Goal: Browse casually

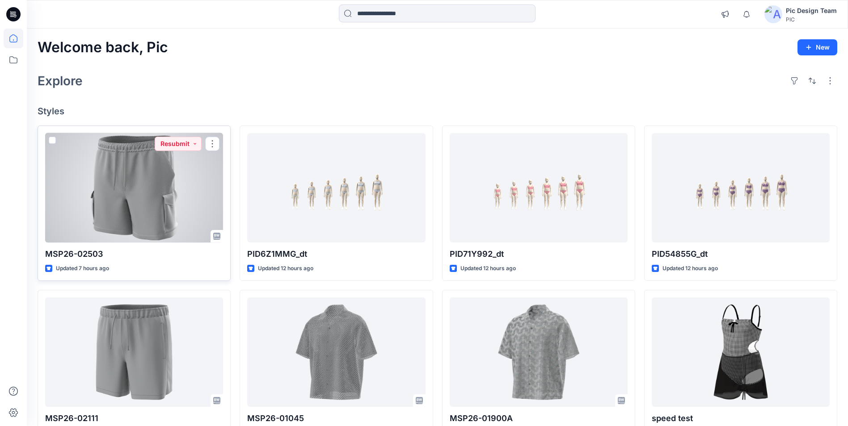
click at [163, 195] on div at bounding box center [134, 187] width 178 height 109
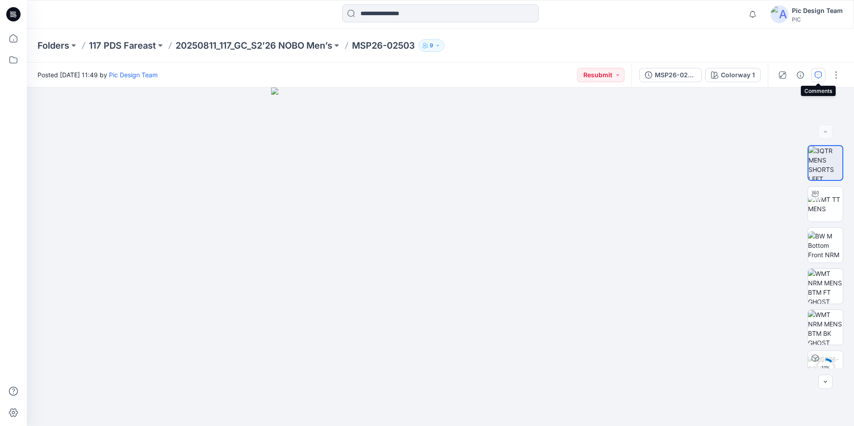
click at [823, 76] on button "button" at bounding box center [818, 75] width 14 height 14
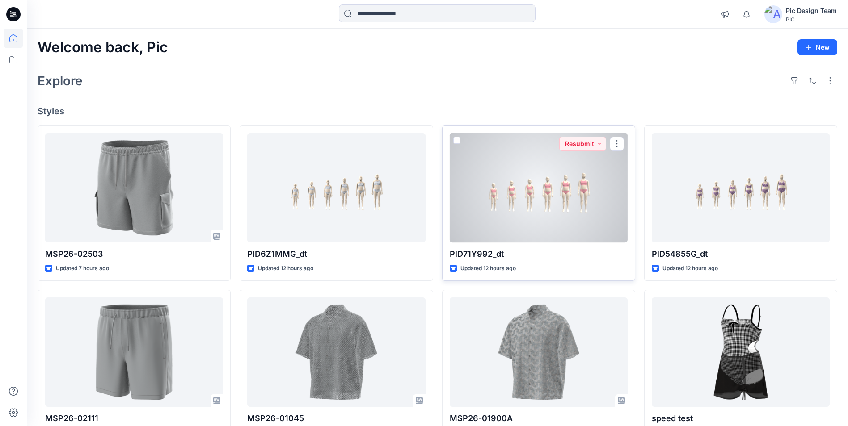
click at [509, 208] on div at bounding box center [538, 187] width 178 height 109
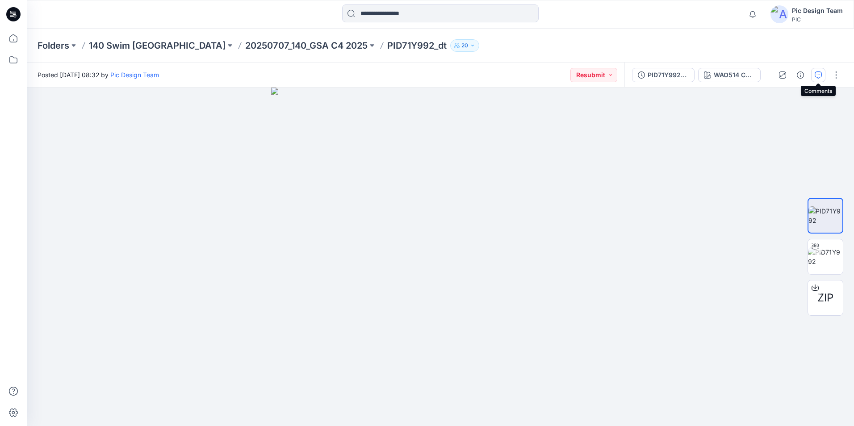
click at [811, 73] on button "button" at bounding box center [818, 75] width 14 height 14
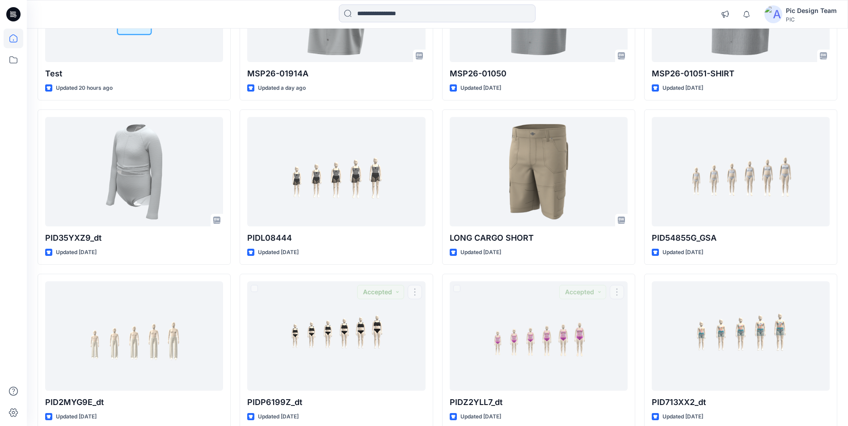
scroll to position [539, 0]
